Goal: Navigation & Orientation: Find specific page/section

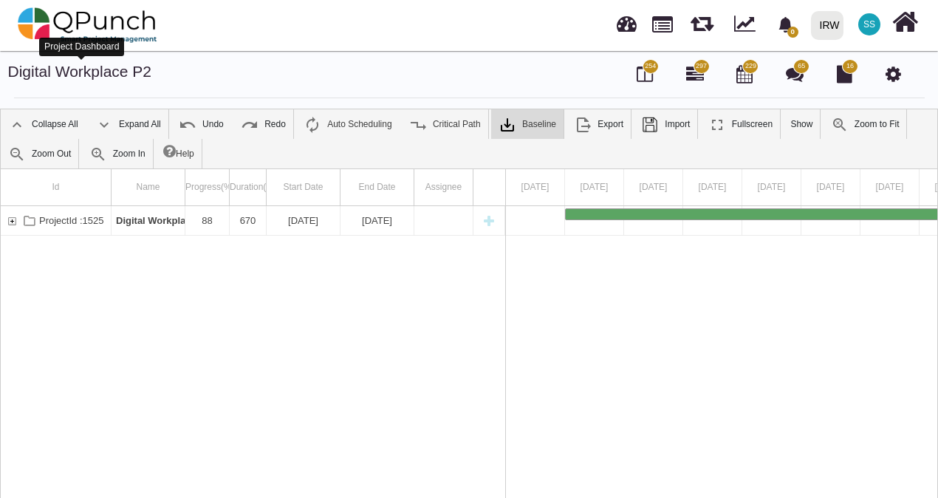
click at [106, 74] on link "Digital Workplace P2" at bounding box center [80, 71] width 144 height 17
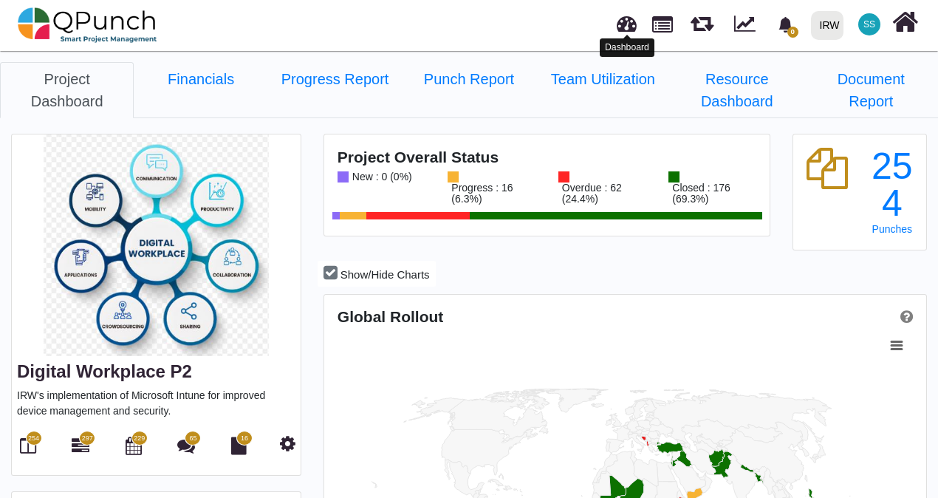
click at [624, 21] on link at bounding box center [627, 22] width 20 height 24
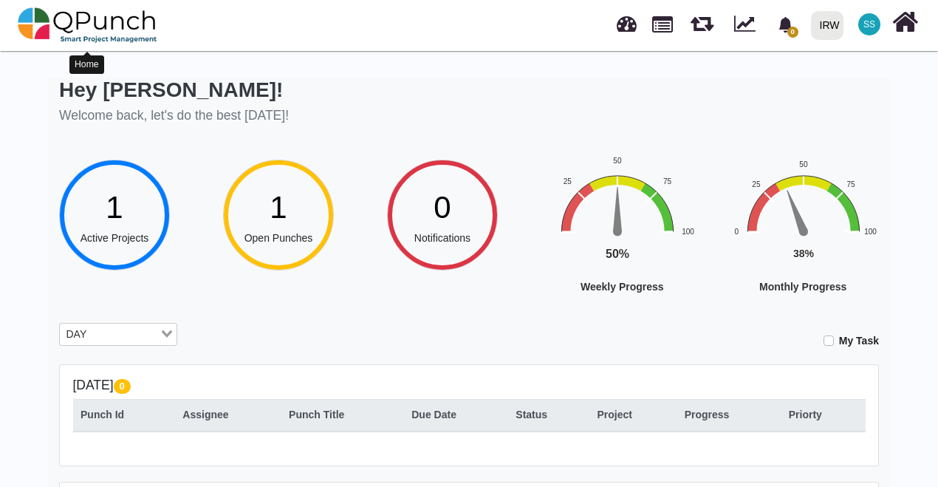
click at [48, 26] on img at bounding box center [88, 25] width 140 height 44
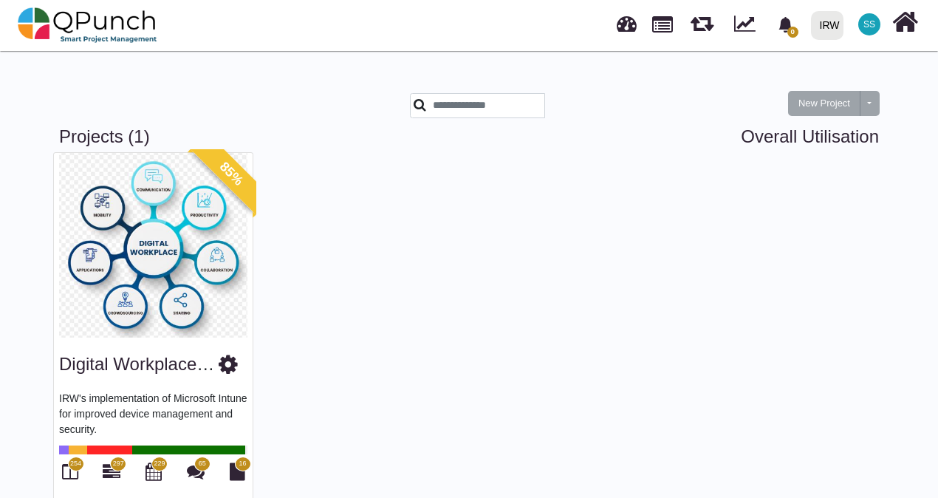
click at [865, 27] on span "SS" at bounding box center [870, 24] width 22 height 22
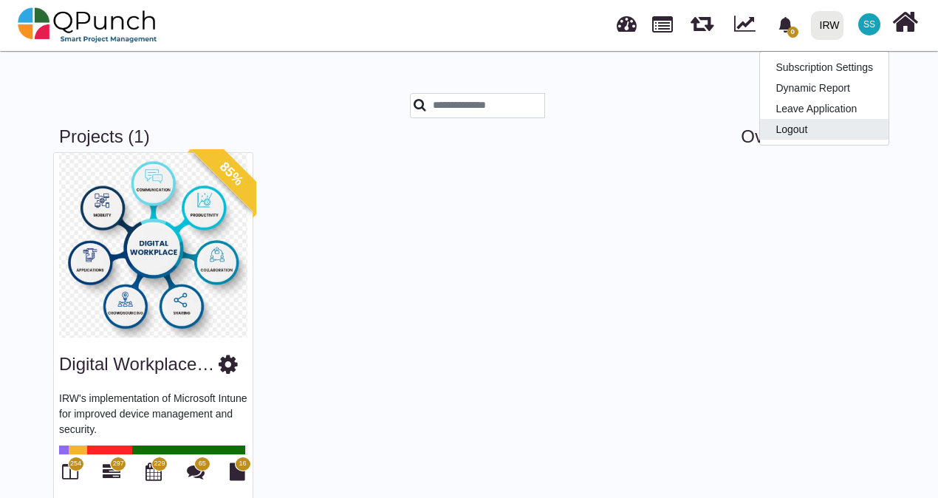
click at [801, 125] on link "Logout" at bounding box center [824, 129] width 129 height 21
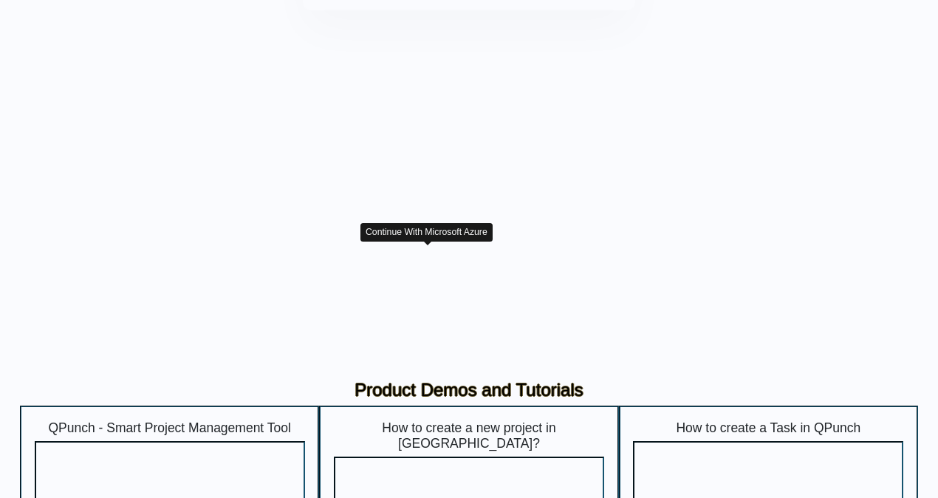
click at [432, 262] on img "button" at bounding box center [429, 260] width 18 height 18
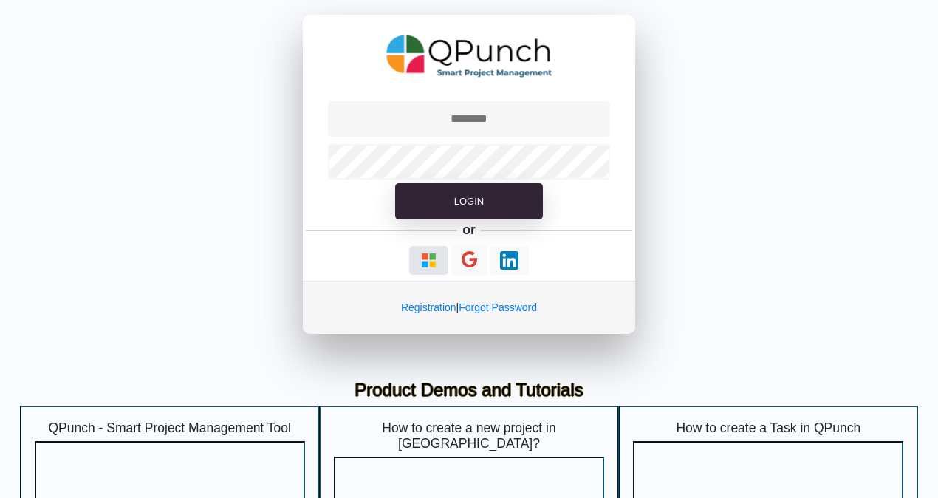
type input "**********"
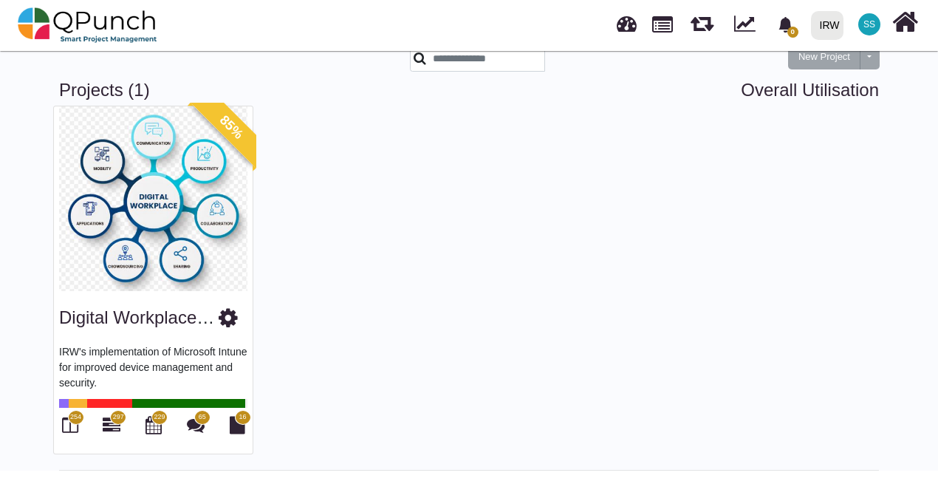
scroll to position [47, 0]
